Goal: Check status: Verify the current state of an ongoing process or item

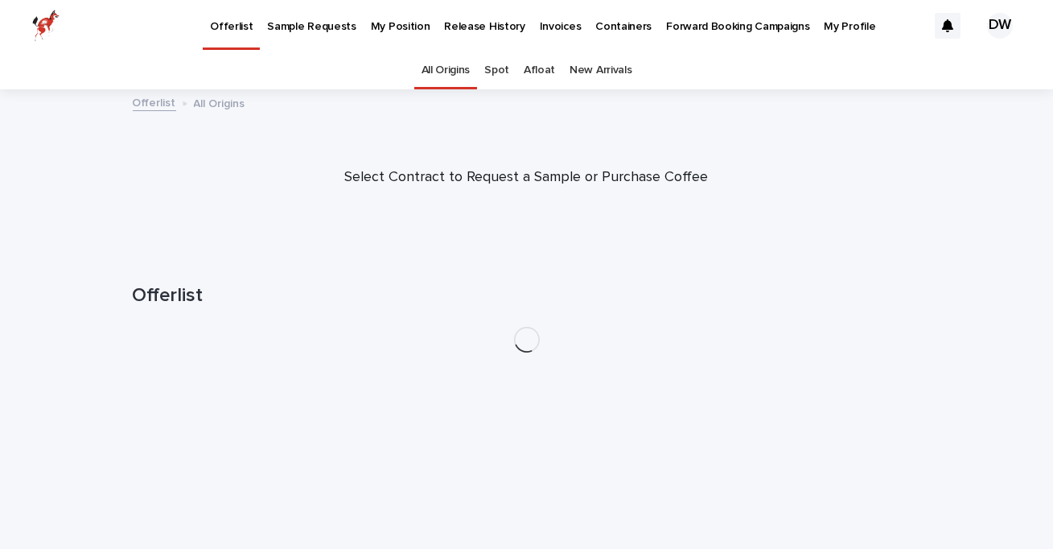
click at [396, 28] on p "My Position" at bounding box center [401, 17] width 60 height 34
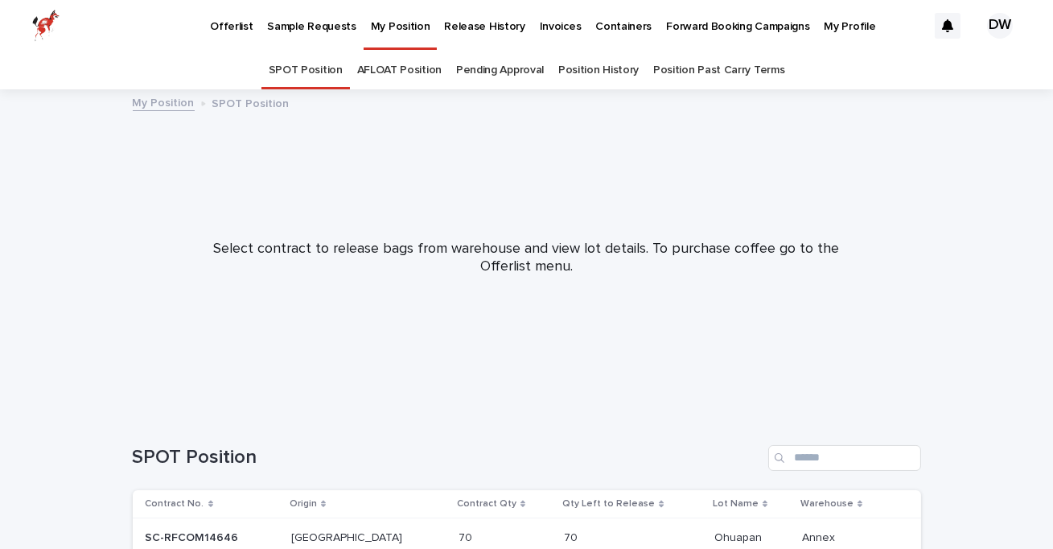
click at [498, 68] on link "Pending Approval" at bounding box center [500, 70] width 88 height 38
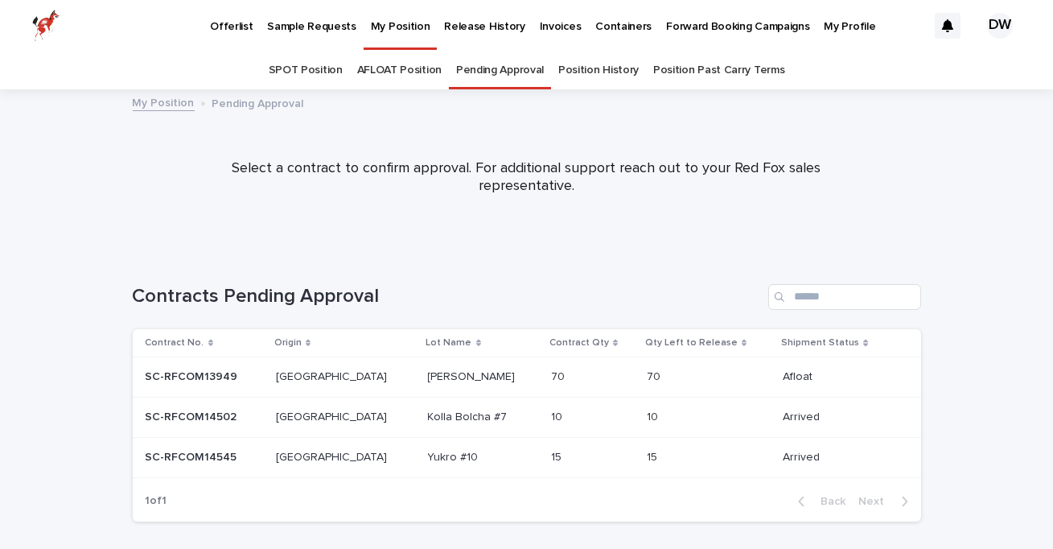
scroll to position [65, 0]
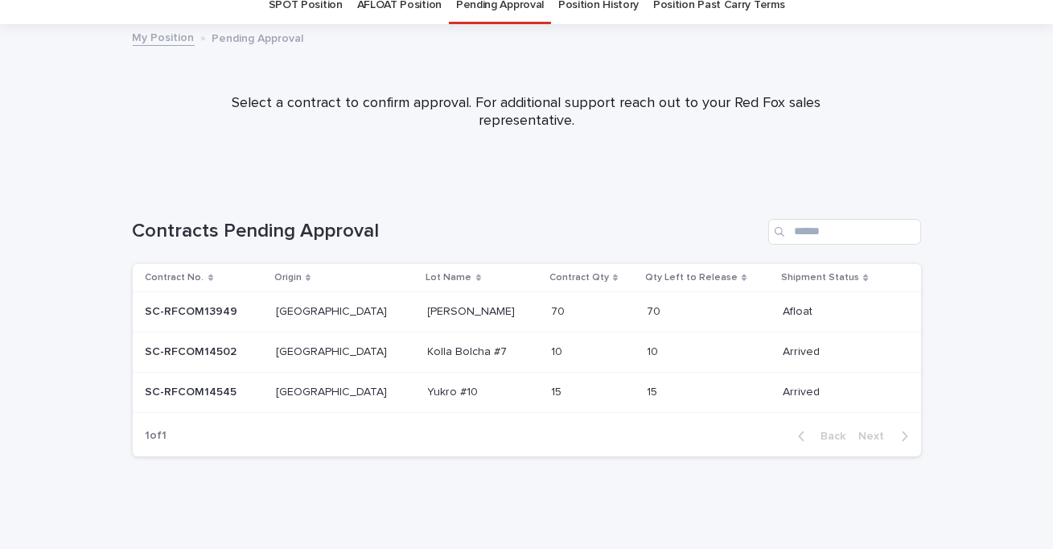
click at [656, 352] on p at bounding box center [680, 352] width 67 height 14
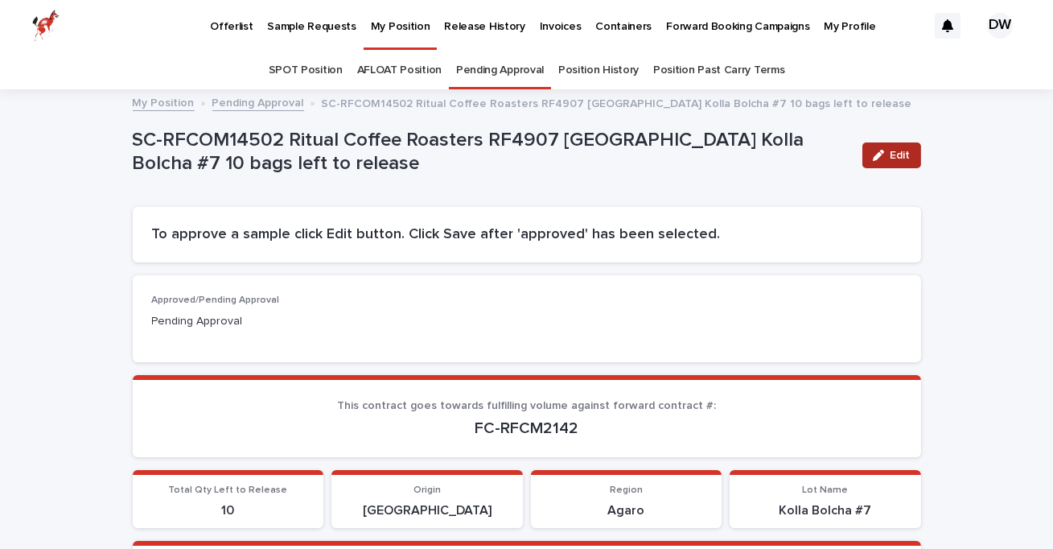
click at [886, 151] on div "button" at bounding box center [882, 155] width 18 height 11
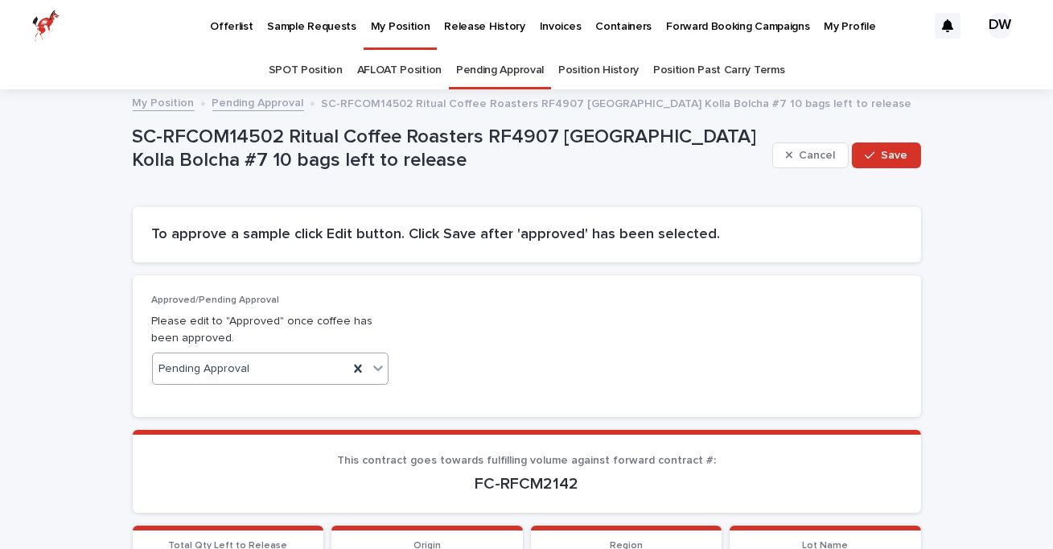
click at [290, 368] on div "Pending Approval" at bounding box center [251, 369] width 196 height 27
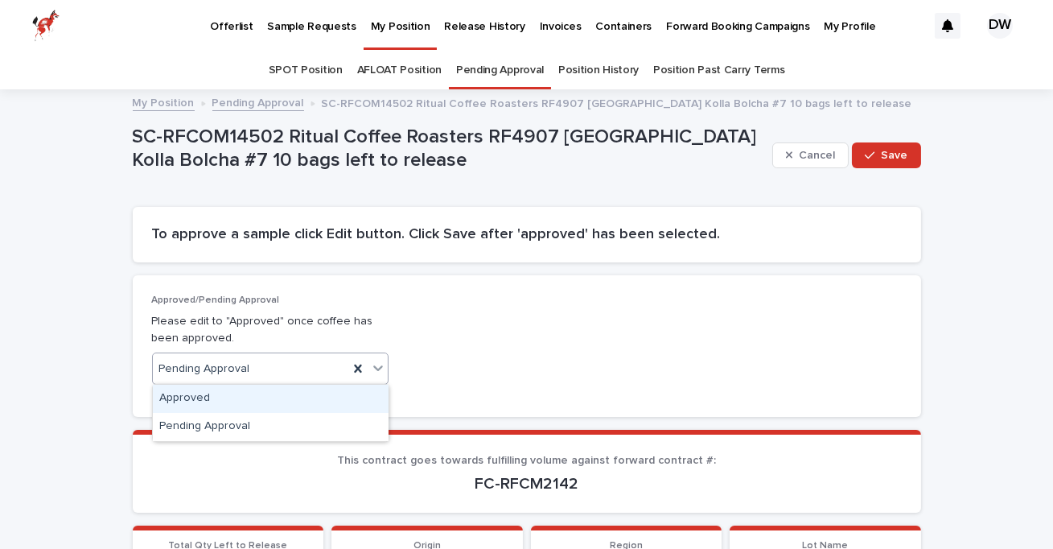
drag, startPoint x: 262, startPoint y: 400, endPoint x: 277, endPoint y: 399, distance: 15.3
click at [262, 400] on div "Approved" at bounding box center [271, 399] width 236 height 28
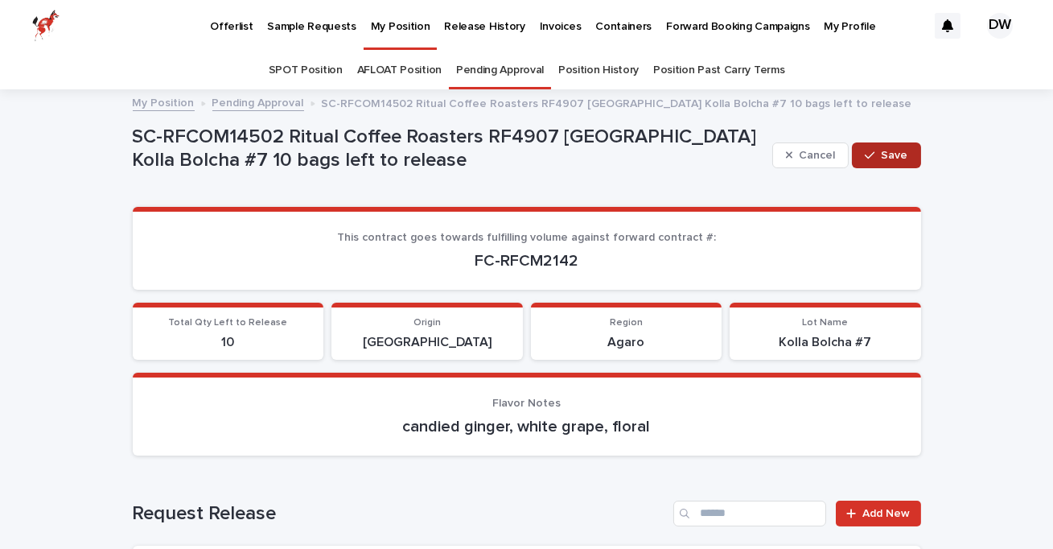
click at [886, 157] on span "Save" at bounding box center [895, 155] width 27 height 11
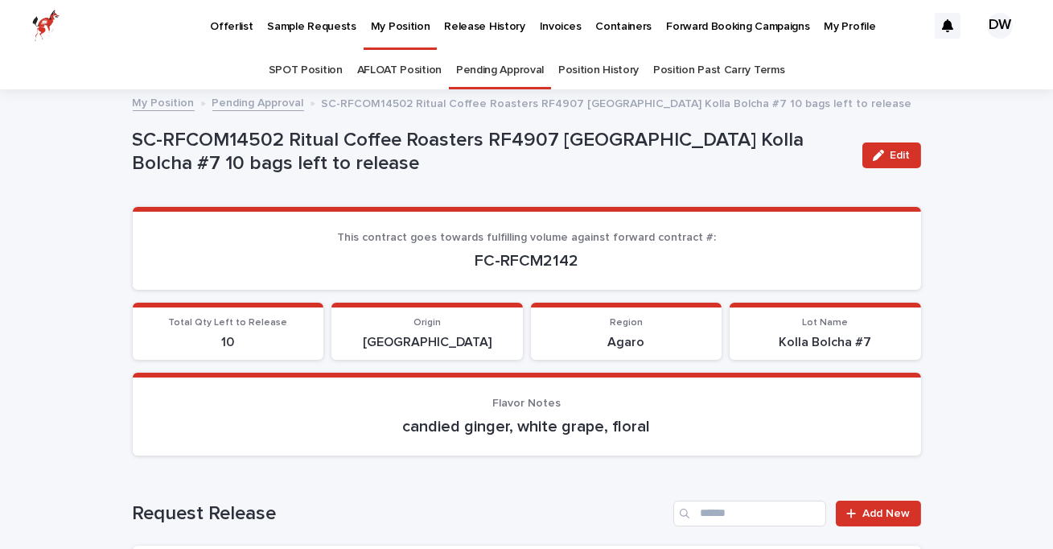
click at [488, 65] on link "Pending Approval" at bounding box center [500, 70] width 88 height 38
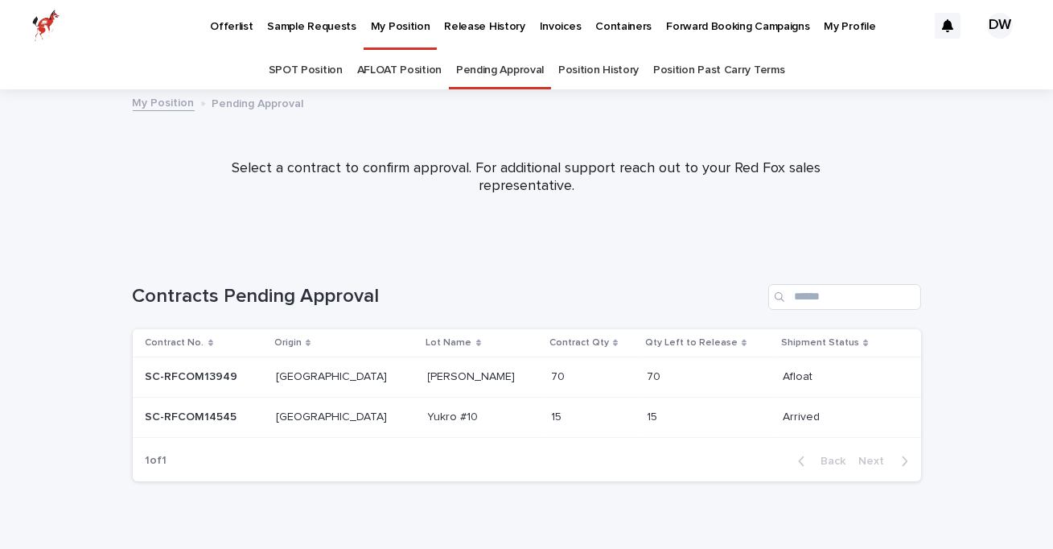
click at [571, 424] on div "15 15" at bounding box center [592, 417] width 83 height 27
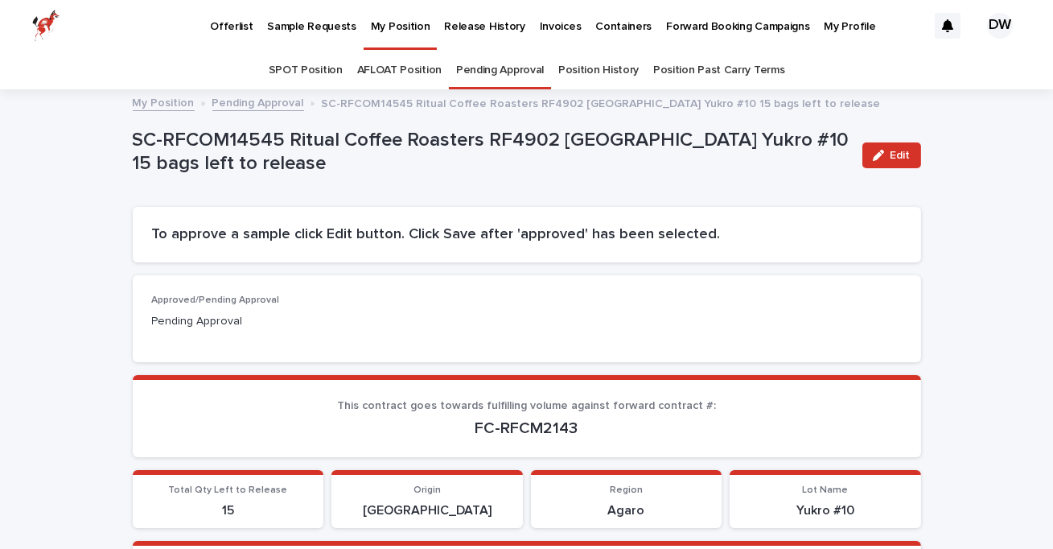
click at [877, 151] on icon "button" at bounding box center [878, 155] width 11 height 11
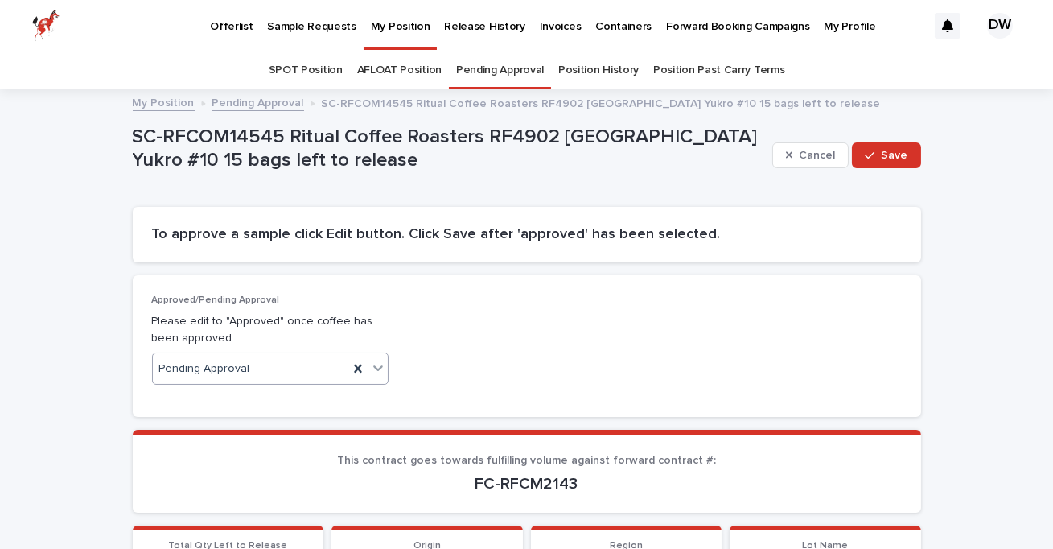
drag, startPoint x: 252, startPoint y: 360, endPoint x: 280, endPoint y: 361, distance: 28.2
click at [252, 360] on div "Pending Approval" at bounding box center [251, 369] width 196 height 27
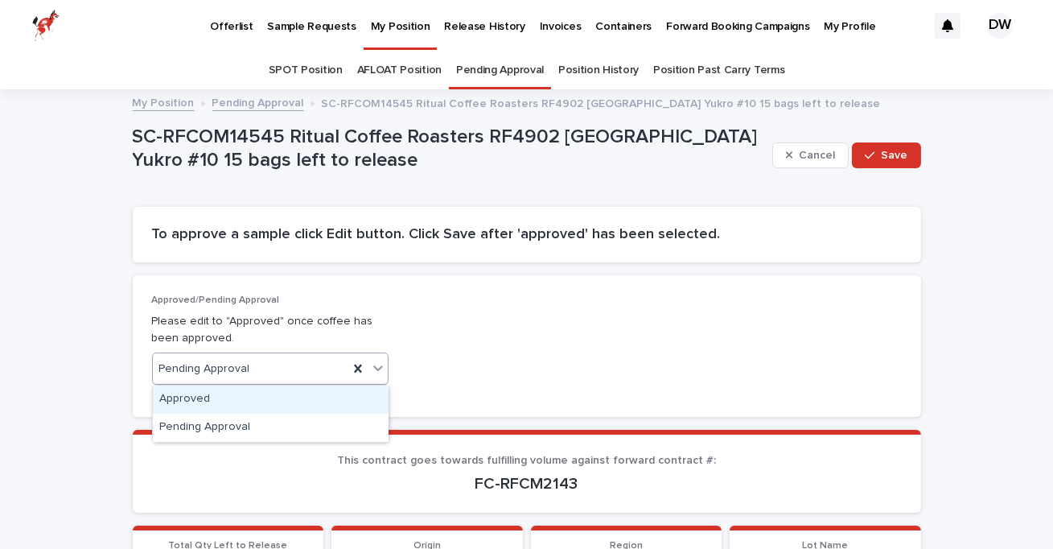
drag, startPoint x: 256, startPoint y: 397, endPoint x: 393, endPoint y: 379, distance: 138.7
click at [256, 397] on div "Approved" at bounding box center [271, 399] width 236 height 28
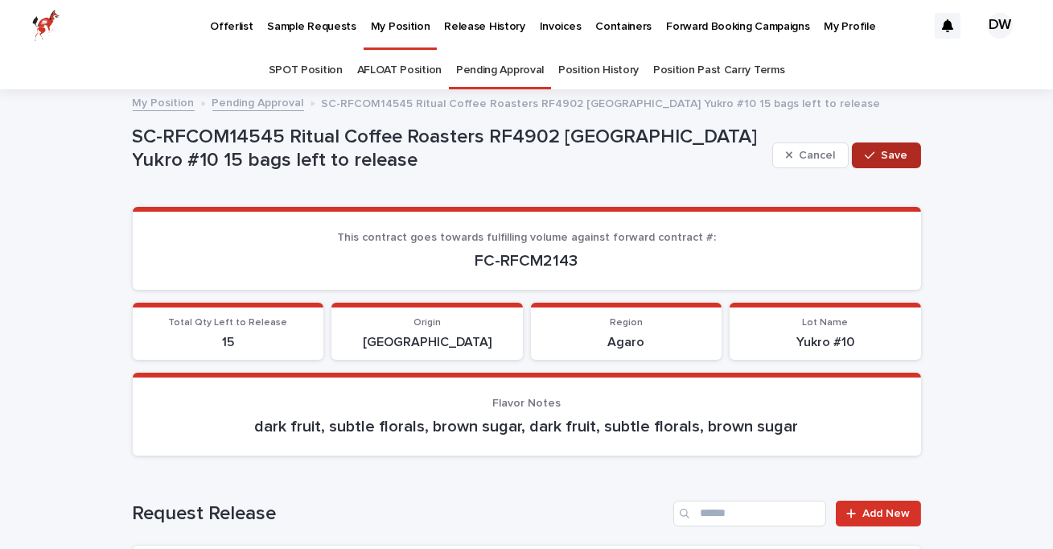
click at [888, 153] on span "Save" at bounding box center [895, 155] width 27 height 11
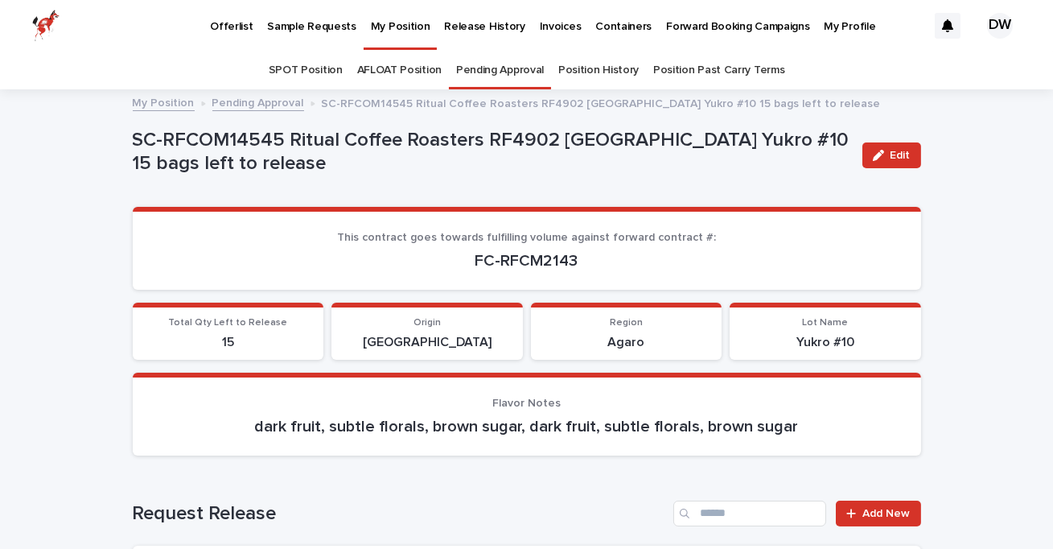
click at [403, 29] on p "My Position" at bounding box center [401, 17] width 60 height 34
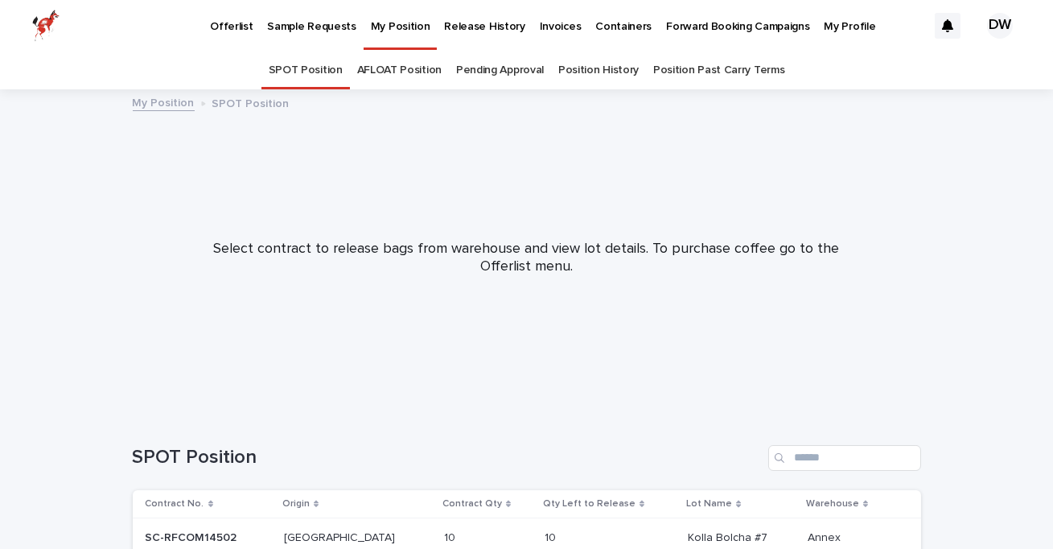
scroll to position [226, 0]
